Goal: Information Seeking & Learning: Learn about a topic

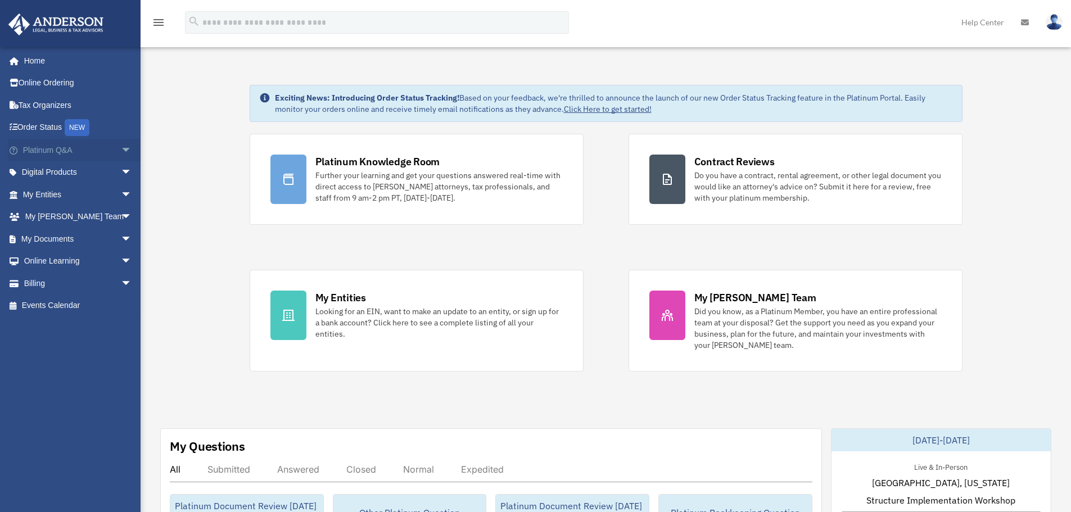
click at [60, 155] on link "Platinum Q&A arrow_drop_down" at bounding box center [78, 150] width 141 height 22
click at [41, 146] on link "Platinum Q&A arrow_drop_down" at bounding box center [78, 150] width 141 height 22
click at [121, 148] on span "arrow_drop_down" at bounding box center [132, 150] width 22 height 23
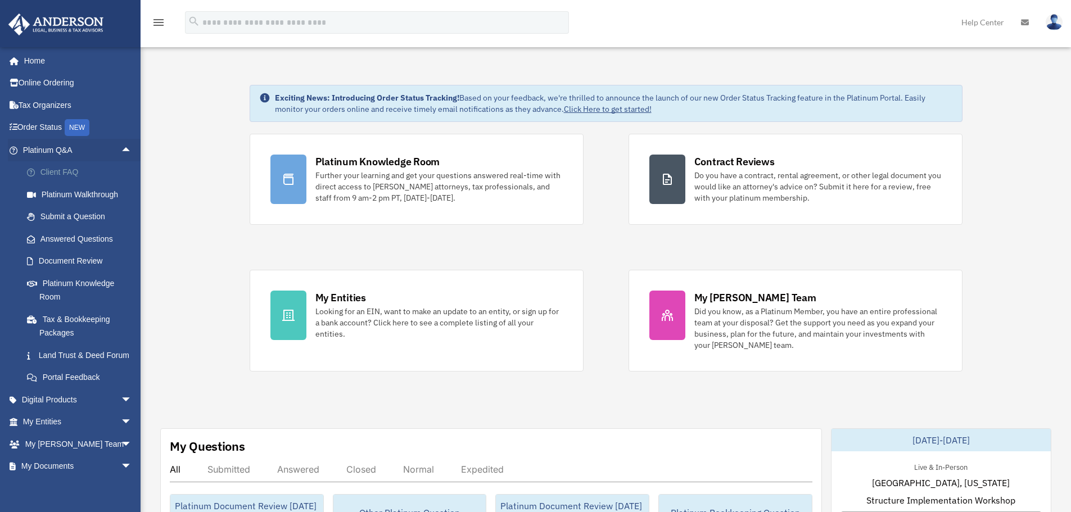
click at [53, 169] on link "Client FAQ" at bounding box center [82, 172] width 133 height 22
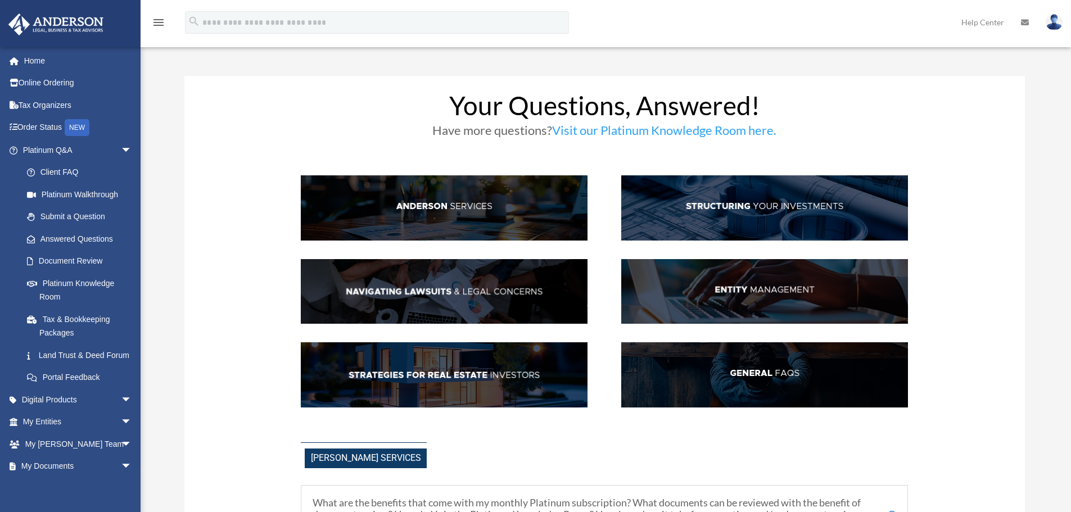
click at [423, 288] on img at bounding box center [444, 291] width 287 height 65
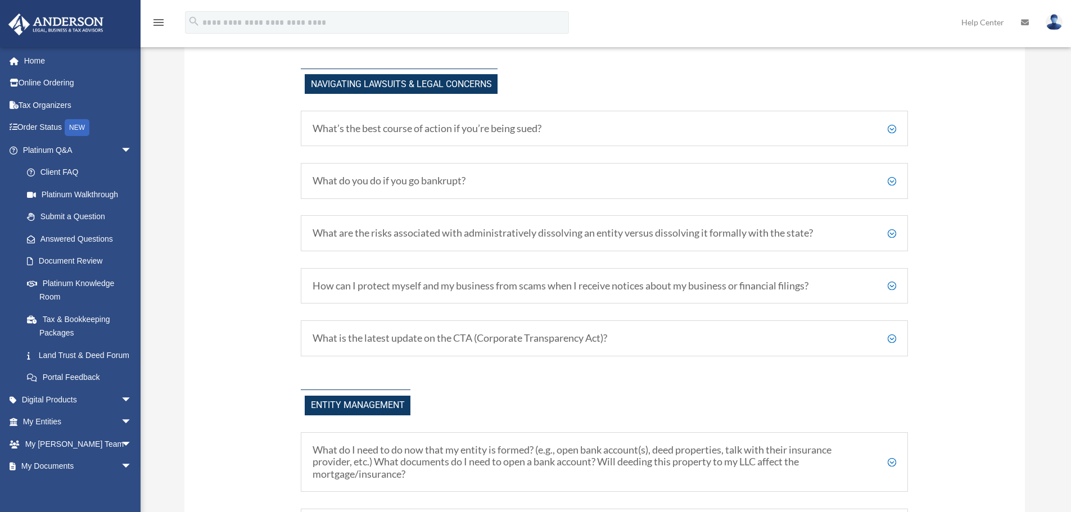
scroll to position [990, 0]
click at [891, 126] on h5 "What’s the best course of action if you’re being sued?" at bounding box center [605, 127] width 584 height 12
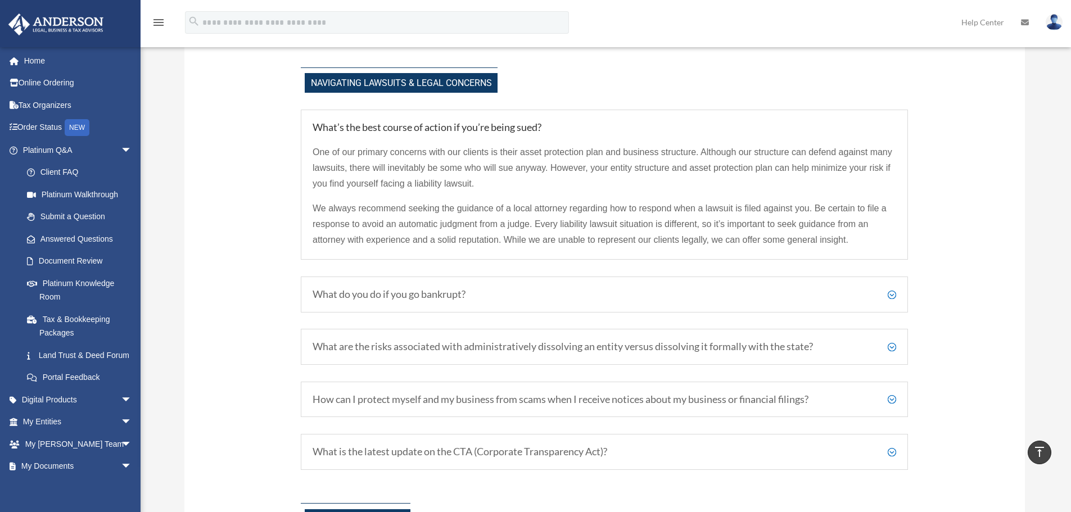
click at [893, 296] on h5 "What do you do if you go bankrupt?" at bounding box center [605, 294] width 584 height 12
